Goal: Task Accomplishment & Management: Manage account settings

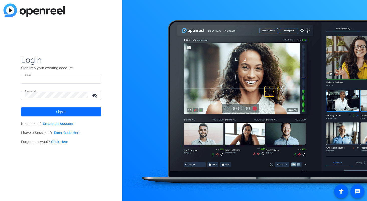
type input "wvorous@redhat.com"
click at [64, 108] on span "Sign in" at bounding box center [61, 111] width 10 height 13
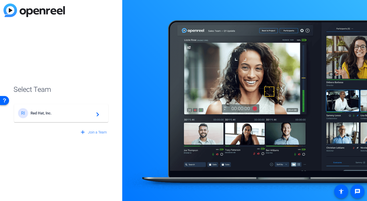
click at [64, 108] on div "RI Red Hat, Inc. navigate_next" at bounding box center [61, 113] width 86 height 10
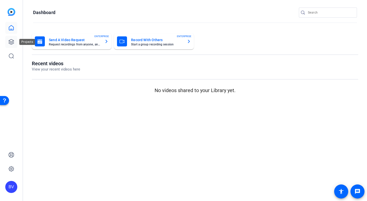
click at [12, 37] on link at bounding box center [11, 42] width 12 height 12
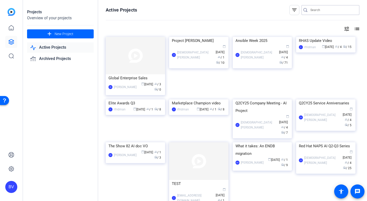
click at [344, 9] on input "Search" at bounding box center [332, 10] width 45 height 6
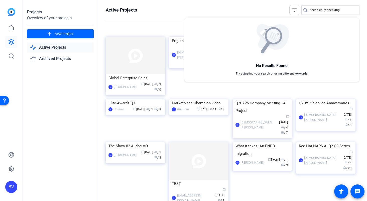
click at [344, 8] on div at bounding box center [183, 100] width 367 height 201
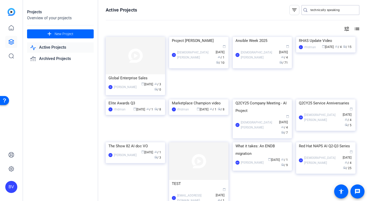
click at [338, 10] on input "technically speaking" at bounding box center [332, 10] width 45 height 6
type input "technically"
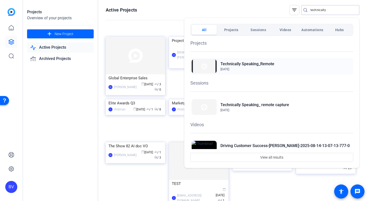
click at [259, 67] on span "[DATE]" at bounding box center [247, 69] width 54 height 5
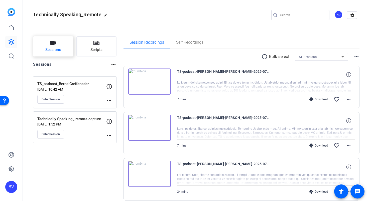
click at [58, 51] on span "Sessions" at bounding box center [53, 50] width 16 height 6
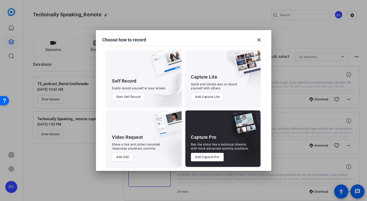
click at [203, 158] on button "Add Capture Pro" at bounding box center [207, 157] width 33 height 9
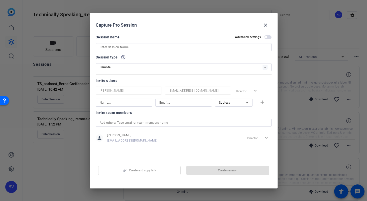
click at [152, 46] on input at bounding box center [184, 47] width 168 height 6
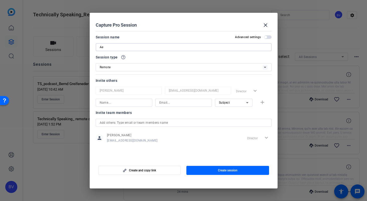
type input "A"
type input "æ"
click at [105, 49] on input "æ" at bounding box center [184, 47] width 168 height 6
drag, startPoint x: 105, startPoint y: 49, endPoint x: 96, endPoint y: 47, distance: 9.2
click at [96, 47] on div "æ" at bounding box center [184, 47] width 176 height 8
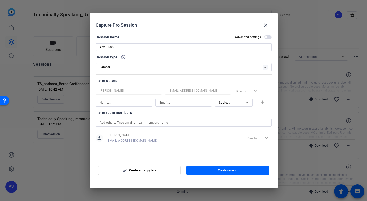
type input "Æva Black"
click at [124, 68] on div "Remote" at bounding box center [181, 67] width 163 height 6
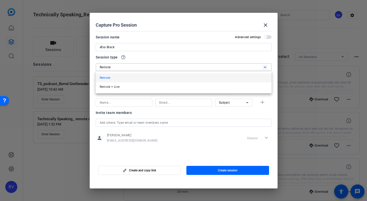
click at [119, 76] on mat-option "Remote" at bounding box center [184, 77] width 176 height 9
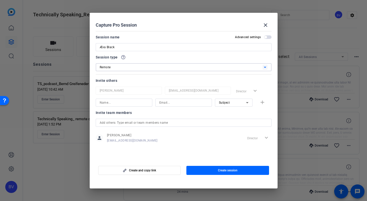
click at [134, 66] on div "Remote" at bounding box center [181, 67] width 163 height 6
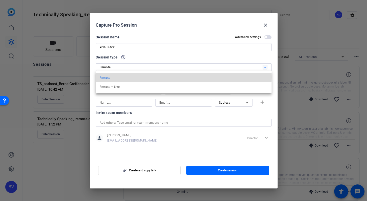
click at [118, 77] on mat-option "Remote" at bounding box center [184, 77] width 176 height 9
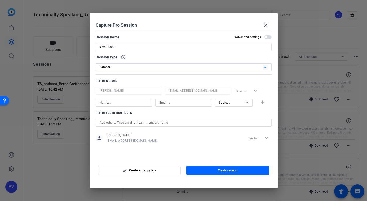
click at [118, 103] on input at bounding box center [124, 102] width 49 height 6
type input "NC Jones"
click at [171, 103] on input at bounding box center [183, 102] width 49 height 6
type input "ncjones@redhat.com"
click at [239, 98] on div "Subject" at bounding box center [234, 102] width 30 height 8
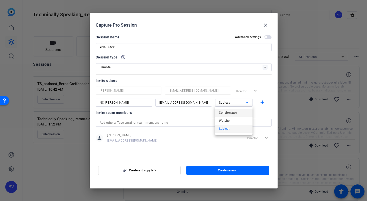
click at [225, 114] on span "Collaborator" at bounding box center [228, 112] width 18 height 6
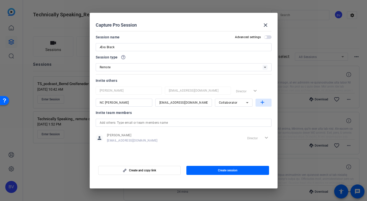
click at [261, 101] on mat-icon "add" at bounding box center [262, 102] width 6 height 6
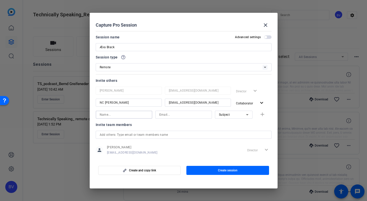
click at [122, 112] on input at bounding box center [124, 114] width 49 height 6
type input "Rachel Rooney"
click at [165, 112] on input at bounding box center [183, 114] width 49 height 6
type input "rrooney@redhat.com"
click at [237, 111] on div "Subject" at bounding box center [232, 114] width 27 height 6
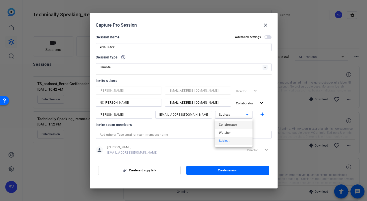
click at [234, 126] on span "Collaborator" at bounding box center [228, 125] width 18 height 6
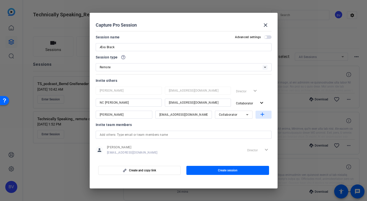
click at [262, 116] on mat-icon "add" at bounding box center [262, 114] width 6 height 6
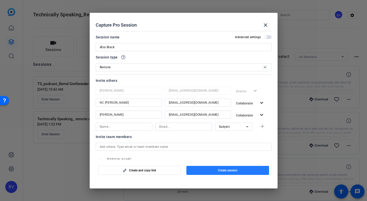
click at [217, 171] on span "button" at bounding box center [227, 170] width 83 height 12
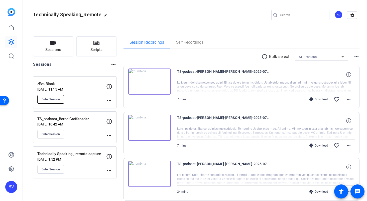
click at [47, 99] on span "Enter Session" at bounding box center [51, 99] width 18 height 4
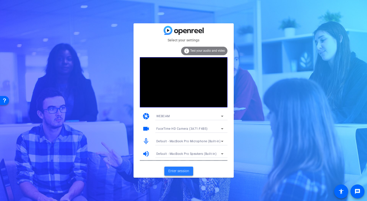
click at [183, 169] on span "Enter session" at bounding box center [178, 170] width 21 height 5
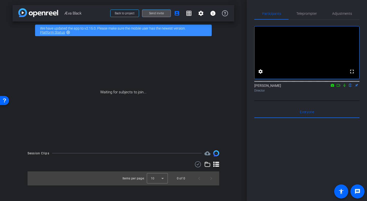
click at [161, 14] on span "Send invite" at bounding box center [156, 13] width 15 height 4
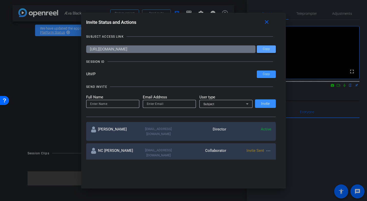
click at [0, 0] on span at bounding box center [0, 0] width 0 height 0
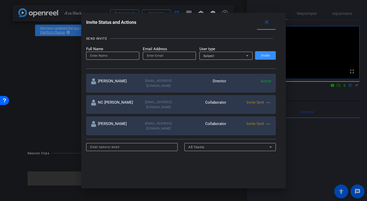
scroll to position [49, 0]
click at [267, 21] on mat-icon "close" at bounding box center [267, 22] width 6 height 6
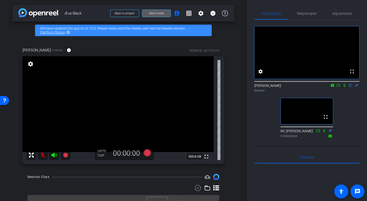
click at [150, 13] on span "Send invite" at bounding box center [156, 13] width 15 height 4
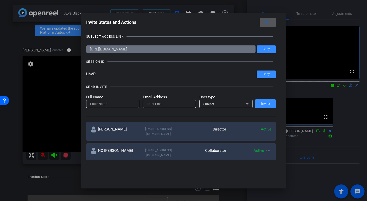
click at [123, 105] on input at bounding box center [112, 104] width 45 height 6
type input "d"
type input "[PERSON_NAME]"
click at [151, 105] on input "email" at bounding box center [169, 104] width 45 height 6
type input "davwalke@redhat.com"
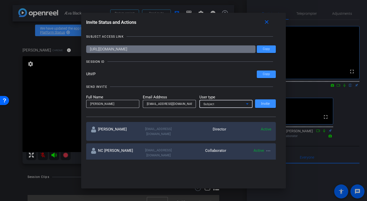
click at [218, 104] on div "Subject" at bounding box center [224, 104] width 43 height 6
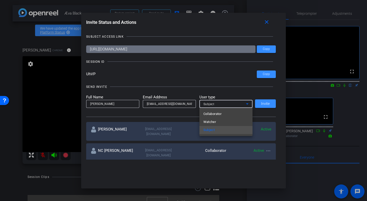
click at [215, 87] on div at bounding box center [183, 100] width 367 height 201
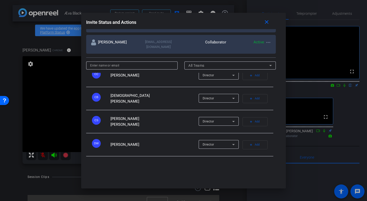
scroll to position [39, 0]
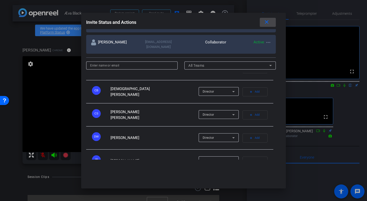
click at [267, 22] on mat-icon "close" at bounding box center [267, 22] width 6 height 6
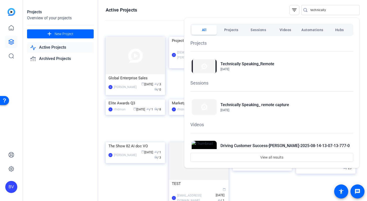
click at [62, 115] on div at bounding box center [183, 100] width 367 height 201
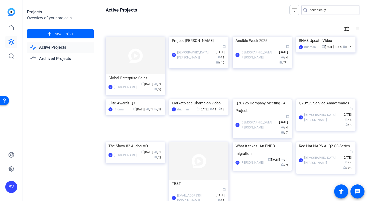
click at [332, 7] on input "technically" at bounding box center [332, 10] width 45 height 6
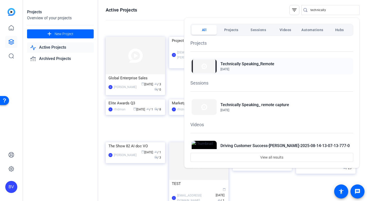
click at [294, 64] on div "Technically Speaking_Remote [DATE]" at bounding box center [271, 66] width 163 height 17
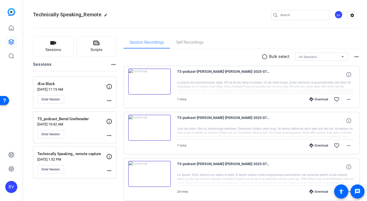
click at [109, 99] on mat-icon "more_horiz" at bounding box center [109, 100] width 6 height 6
click at [109, 87] on div at bounding box center [183, 100] width 367 height 201
click at [352, 15] on mat-icon "settings" at bounding box center [352, 16] width 10 height 8
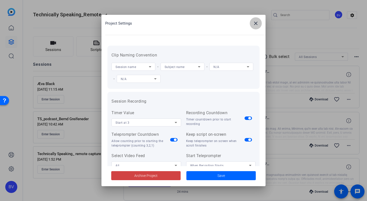
click at [257, 22] on mat-icon "close" at bounding box center [256, 23] width 6 height 6
